Goal: Task Accomplishment & Management: Manage account settings

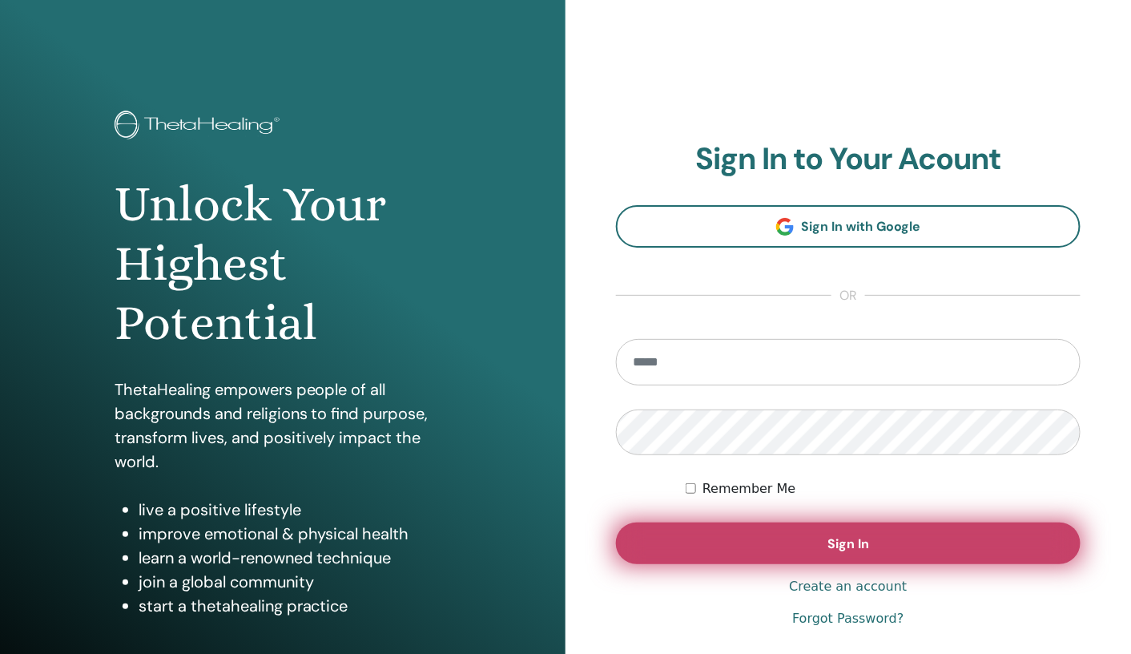
type input "**********"
click at [735, 540] on button "Sign In" at bounding box center [848, 543] width 465 height 42
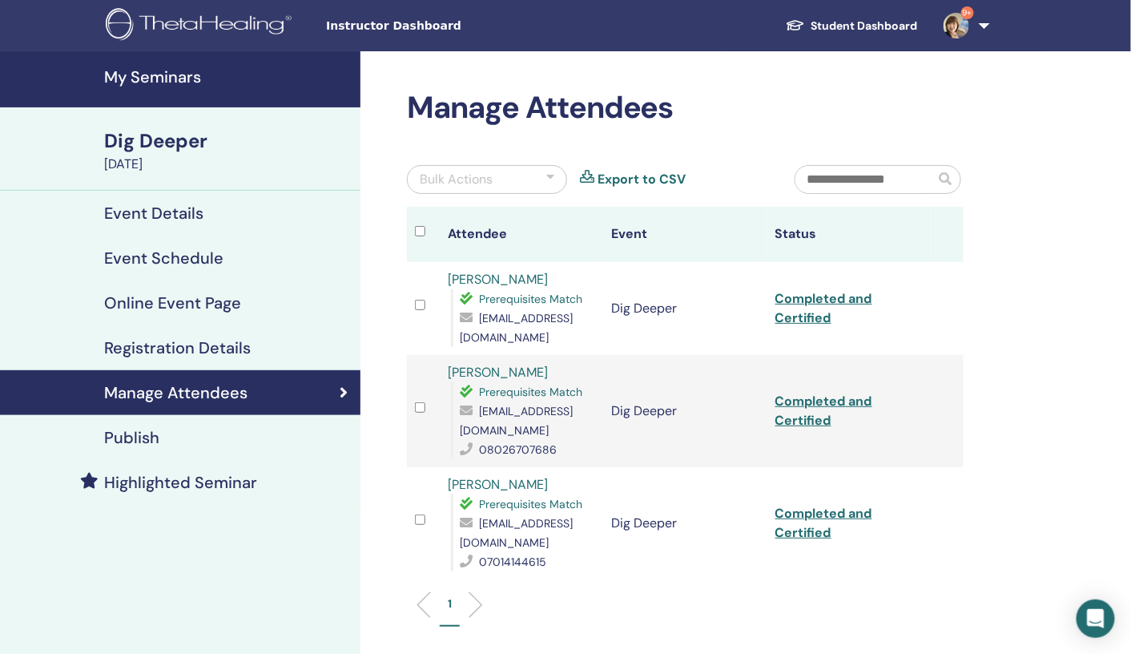
click at [958, 28] on img at bounding box center [957, 26] width 26 height 26
